Goal: Information Seeking & Learning: Learn about a topic

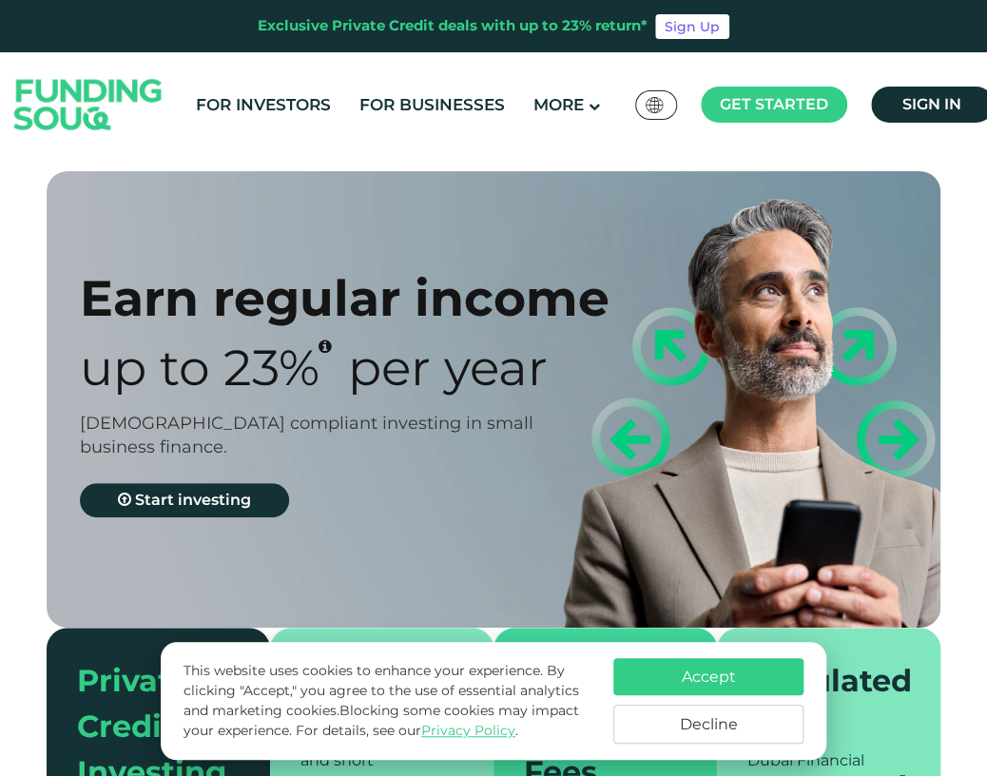
click at [670, 670] on button "Accept" at bounding box center [708, 676] width 190 height 37
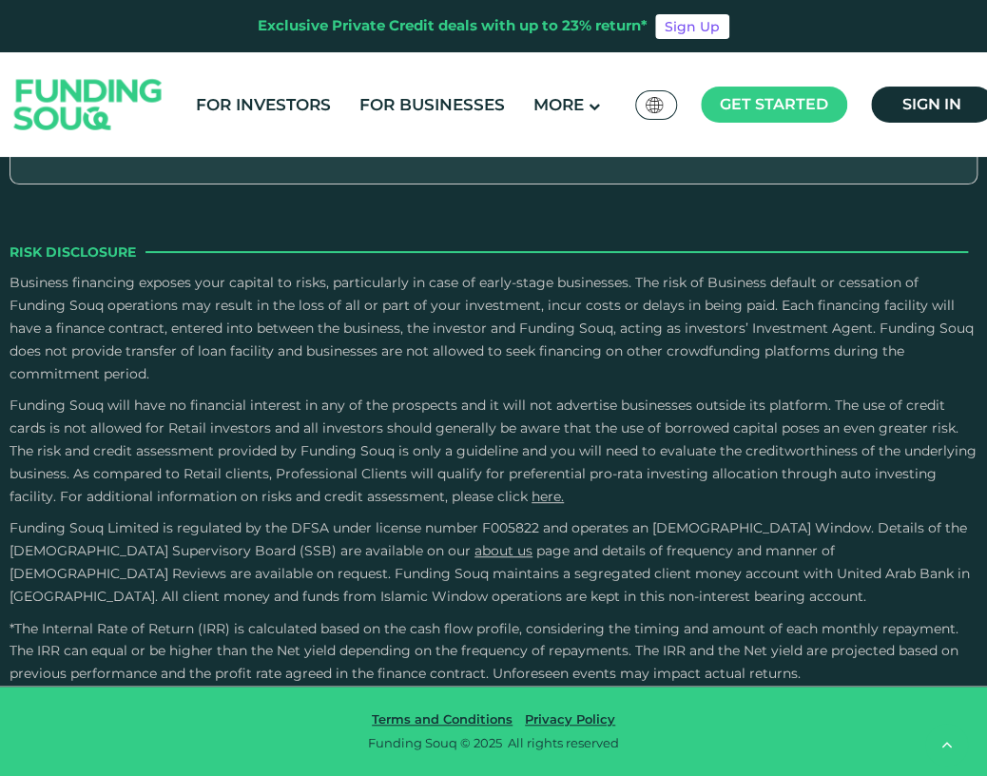
scroll to position [3803, 0]
drag, startPoint x: 514, startPoint y: 402, endPoint x: 585, endPoint y: 398, distance: 70.5
type tc-range-slider "5"
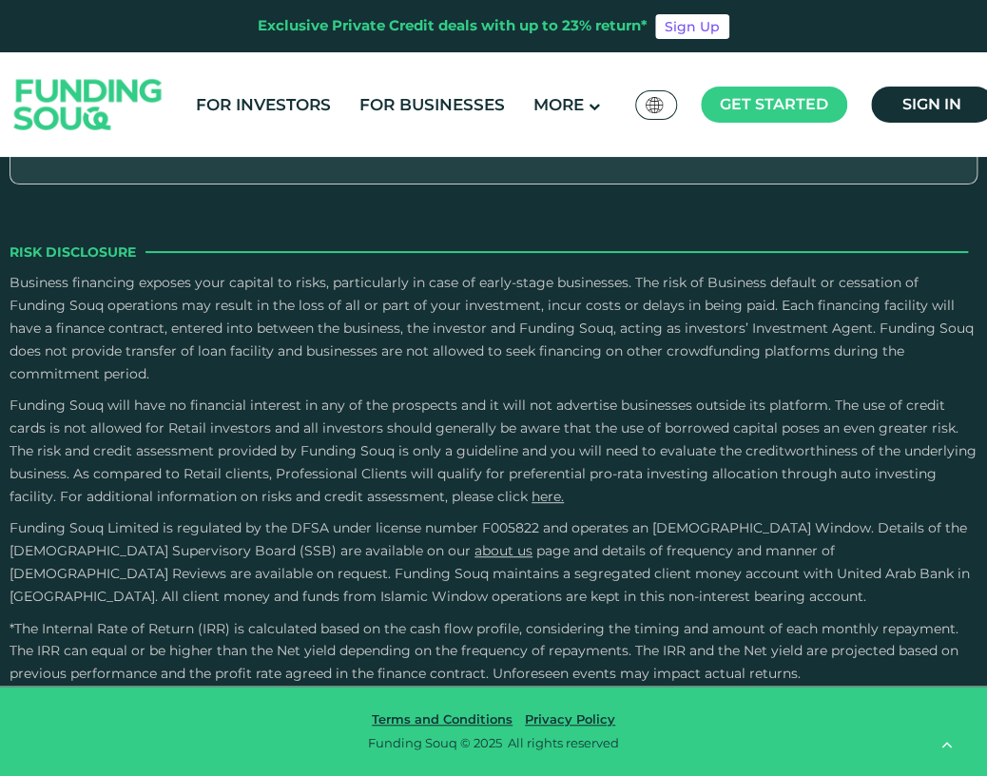
scroll to position [6177, 0]
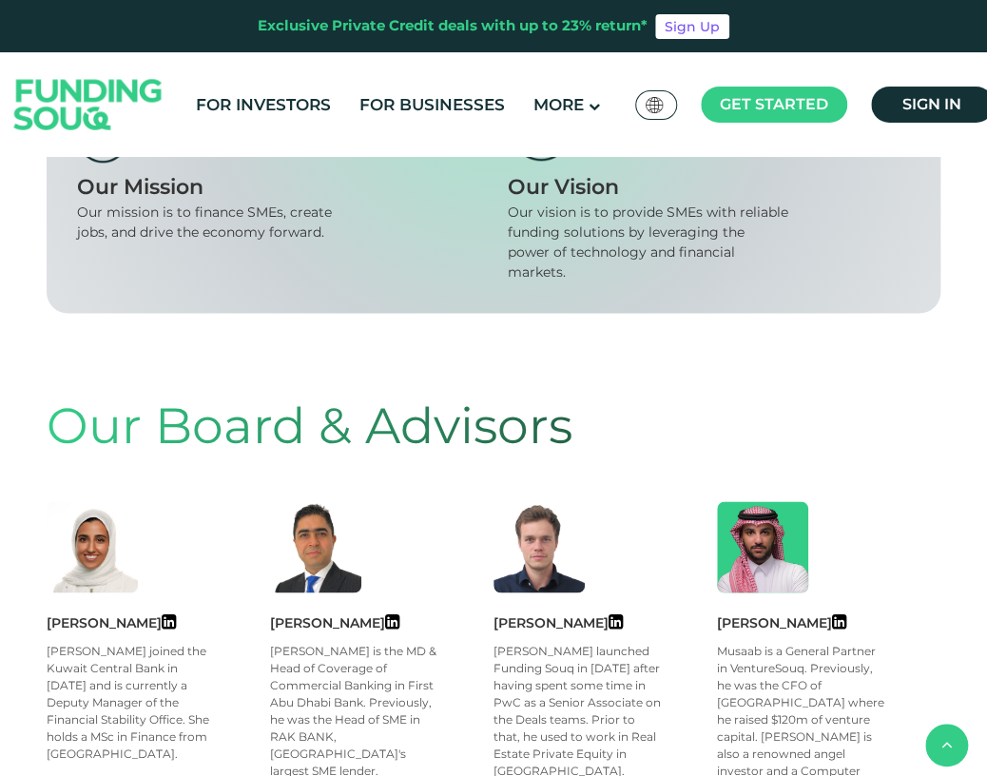
scroll to position [319, 0]
